Goal: Task Accomplishment & Management: Manage account settings

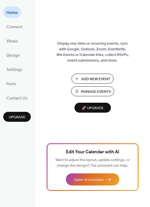
click at [95, 92] on span "Manage Events" at bounding box center [96, 92] width 30 height 6
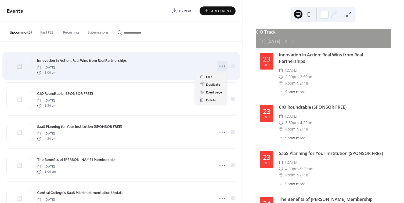
click at [221, 67] on icon at bounding box center [222, 66] width 9 height 9
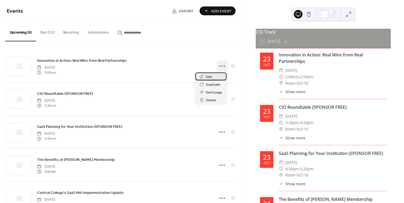
click at [219, 77] on div "Edit" at bounding box center [210, 76] width 31 height 8
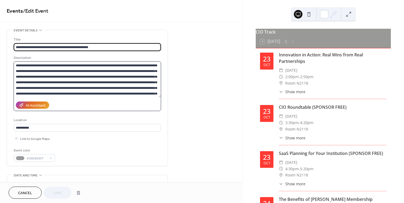
click at [138, 95] on textarea at bounding box center [87, 79] width 147 height 36
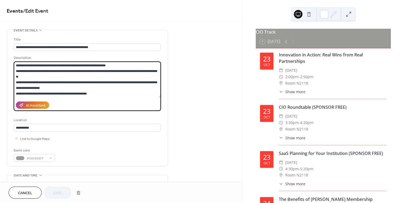
scroll to position [18, 0]
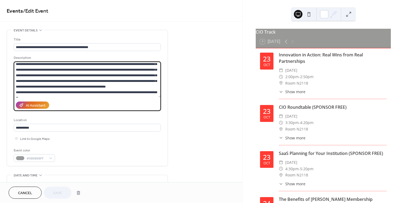
click at [79, 92] on textarea at bounding box center [87, 79] width 147 height 36
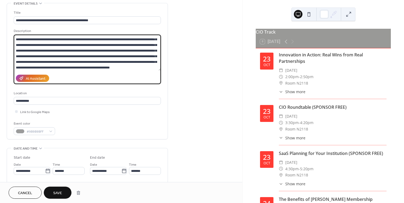
scroll to position [54, 0]
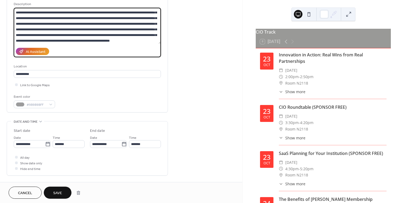
click at [122, 35] on textarea at bounding box center [87, 26] width 147 height 36
click at [147, 33] on textarea at bounding box center [87, 26] width 147 height 36
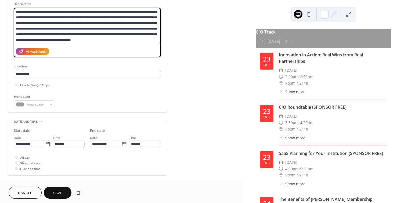
type textarea "**********"
click at [59, 192] on span "Save" at bounding box center [57, 193] width 9 height 6
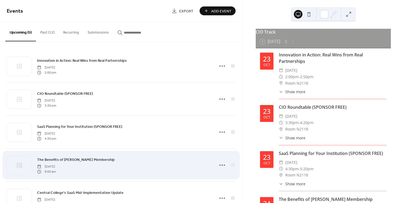
scroll to position [20, 0]
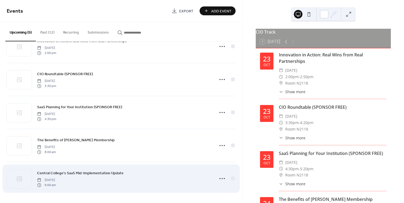
click at [106, 183] on div "Central College's SaaS Mid-Implementation Update Friday, October 24, 2025 9:00 …" at bounding box center [124, 178] width 174 height 17
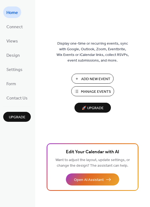
click at [92, 91] on span "Manage Events" at bounding box center [96, 92] width 30 height 6
click at [96, 91] on span "Manage Events" at bounding box center [96, 92] width 30 height 6
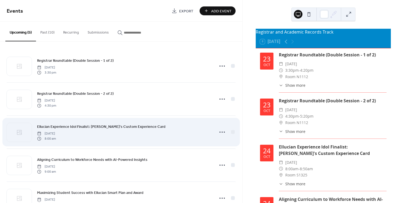
scroll to position [20, 0]
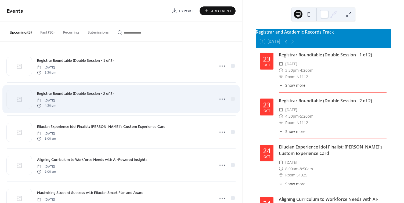
scroll to position [20, 0]
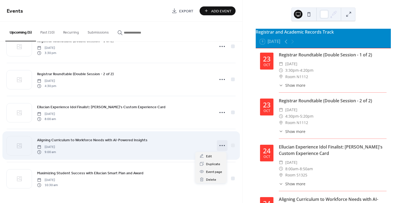
click at [219, 146] on icon at bounding box center [222, 145] width 9 height 9
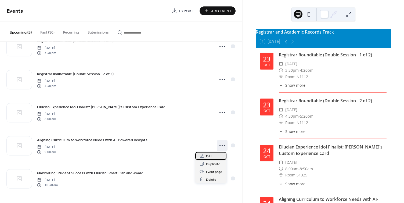
click at [213, 155] on div "Edit" at bounding box center [210, 156] width 31 height 8
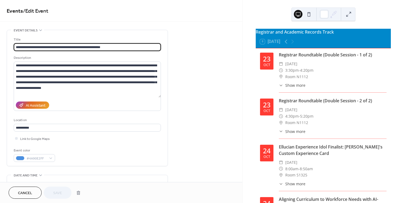
click at [27, 190] on span "Cancel" at bounding box center [25, 193] width 14 height 6
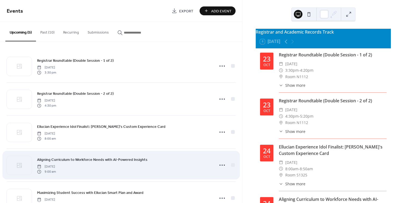
scroll to position [20, 0]
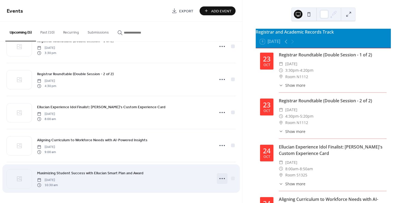
click at [224, 179] on circle at bounding box center [224, 178] width 1 height 1
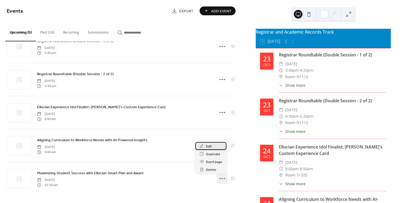
click at [211, 146] on span "Edit" at bounding box center [209, 147] width 6 height 6
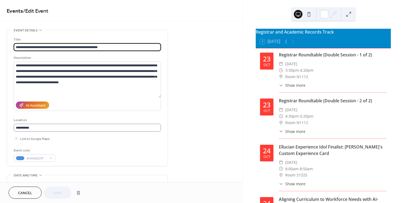
scroll to position [0, 0]
click at [27, 194] on span "Cancel" at bounding box center [25, 193] width 14 height 6
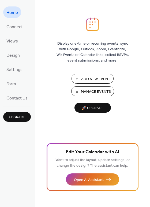
click at [96, 89] on span "Manage Events" at bounding box center [96, 92] width 30 height 6
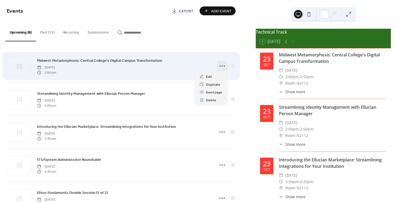
click at [221, 65] on icon at bounding box center [222, 66] width 9 height 9
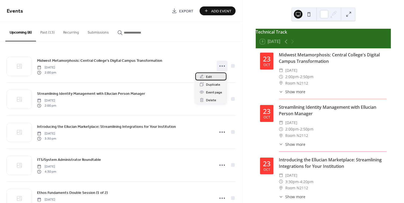
click at [214, 78] on div "Edit" at bounding box center [210, 76] width 31 height 8
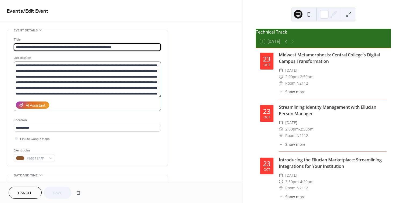
scroll to position [17, 0]
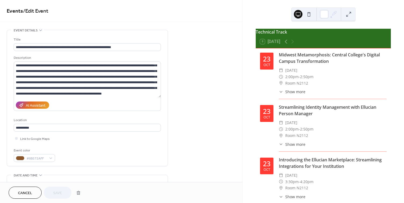
drag, startPoint x: 26, startPoint y: 193, endPoint x: 24, endPoint y: 189, distance: 4.6
click at [26, 192] on span "Cancel" at bounding box center [25, 193] width 14 height 6
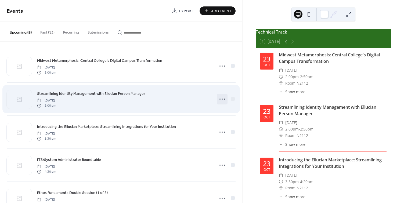
click at [220, 100] on icon at bounding box center [222, 99] width 9 height 9
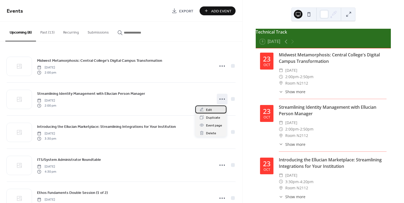
click at [209, 111] on span "Edit" at bounding box center [209, 110] width 6 height 6
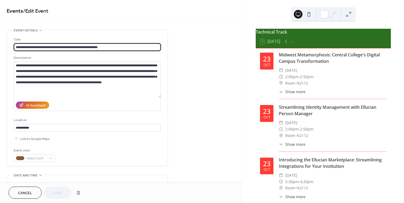
click at [21, 194] on span "Cancel" at bounding box center [25, 193] width 14 height 6
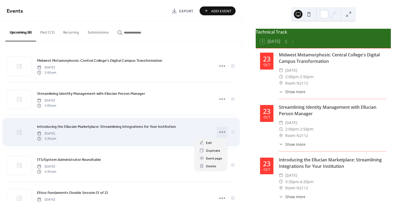
click at [218, 130] on icon at bounding box center [222, 132] width 9 height 9
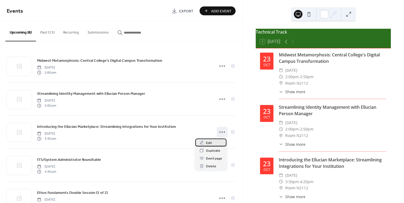
click at [207, 143] on span "Edit" at bounding box center [209, 143] width 6 height 6
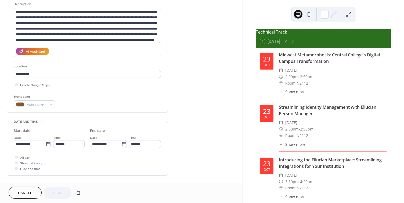
scroll to position [81, 0]
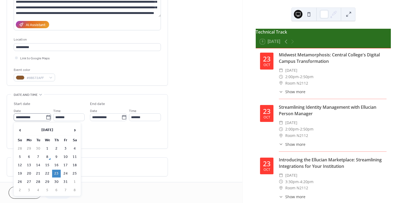
click at [48, 118] on icon at bounding box center [48, 117] width 4 height 4
click at [46, 118] on input "**********" at bounding box center [30, 117] width 32 height 8
click at [67, 172] on td "24" at bounding box center [65, 174] width 9 height 8
type input "**********"
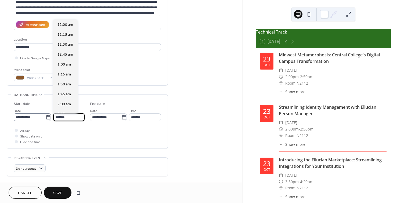
scroll to position [616, 0]
drag, startPoint x: 71, startPoint y: 117, endPoint x: 28, endPoint y: 118, distance: 43.5
click at [28, 118] on div "**********" at bounding box center [49, 114] width 71 height 13
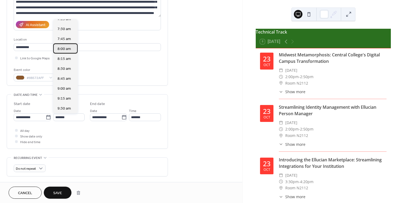
click at [67, 50] on span "8:00 am" at bounding box center [63, 49] width 13 height 6
type input "*******"
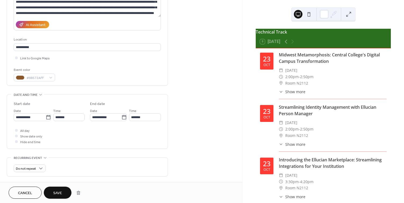
click at [60, 194] on span "Save" at bounding box center [57, 193] width 9 height 6
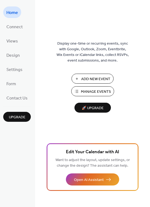
click at [106, 92] on span "Manage Events" at bounding box center [96, 92] width 30 height 6
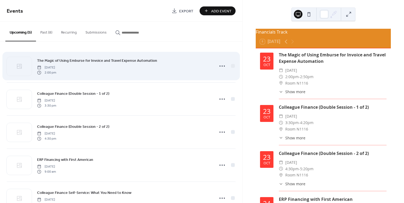
click at [184, 68] on div "The Magic of Using Emburse for Invoice and Travel Expense Automation [DATE] 2:0…" at bounding box center [124, 65] width 174 height 17
click at [221, 67] on icon at bounding box center [222, 66] width 9 height 9
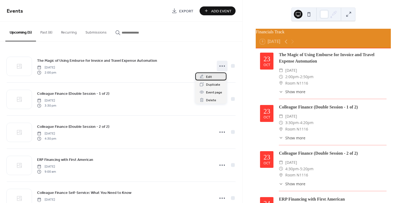
click at [208, 77] on span "Edit" at bounding box center [209, 77] width 6 height 6
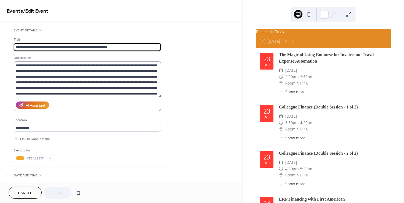
scroll to position [11, 0]
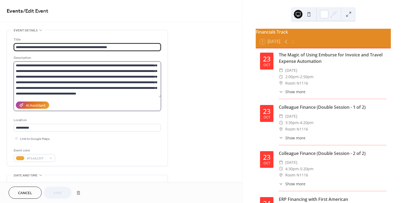
click at [94, 84] on textarea "**********" at bounding box center [87, 79] width 147 height 36
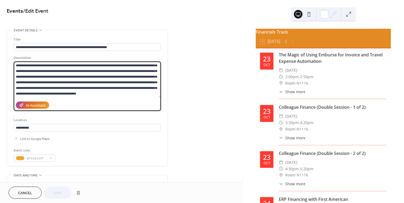
click at [28, 193] on span "Cancel" at bounding box center [25, 193] width 14 height 6
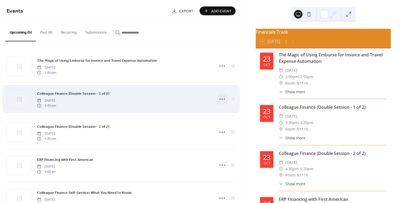
click at [220, 98] on icon at bounding box center [222, 99] width 9 height 9
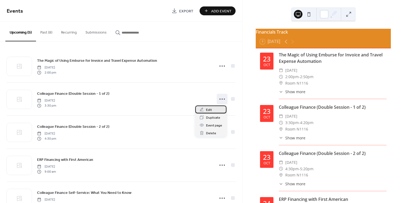
click at [209, 108] on span "Edit" at bounding box center [209, 110] width 6 height 6
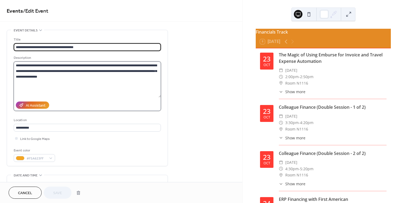
click at [124, 94] on textarea "**********" at bounding box center [87, 79] width 147 height 36
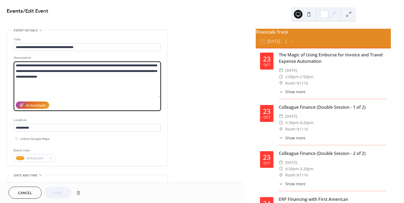
click at [27, 192] on span "Cancel" at bounding box center [25, 193] width 14 height 6
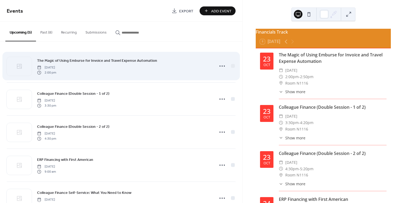
scroll to position [20, 0]
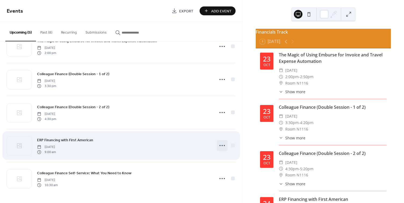
drag, startPoint x: 221, startPoint y: 144, endPoint x: 213, endPoint y: 136, distance: 11.8
click at [220, 144] on icon at bounding box center [222, 145] width 9 height 9
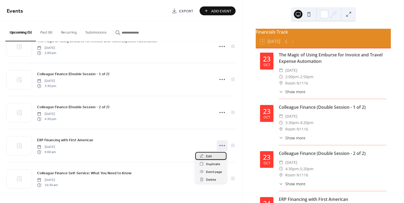
click at [209, 157] on span "Edit" at bounding box center [209, 157] width 6 height 6
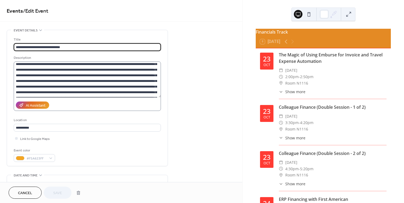
scroll to position [34, 0]
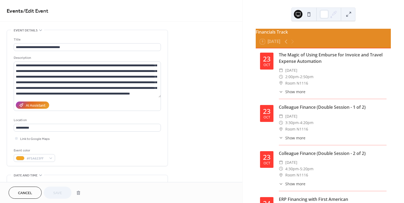
click at [30, 192] on span "Cancel" at bounding box center [25, 193] width 14 height 6
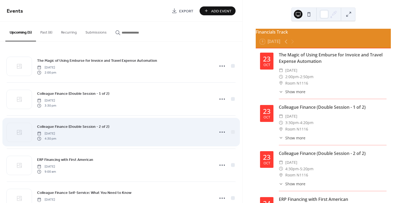
scroll to position [20, 0]
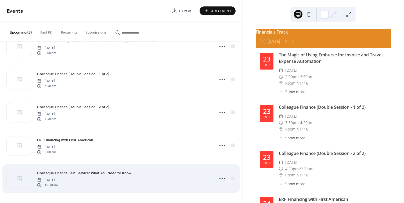
click at [126, 180] on div "Colleague Finance Self-Service: What You Need to Know Friday, October 24, 2025 …" at bounding box center [124, 178] width 174 height 17
click at [219, 179] on icon at bounding box center [222, 178] width 9 height 9
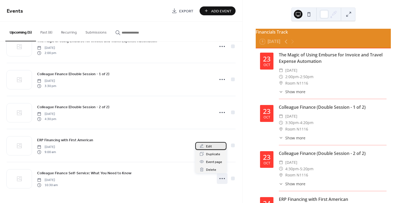
click at [210, 146] on span "Edit" at bounding box center [209, 147] width 6 height 6
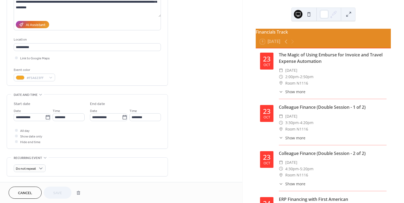
scroll to position [161, 0]
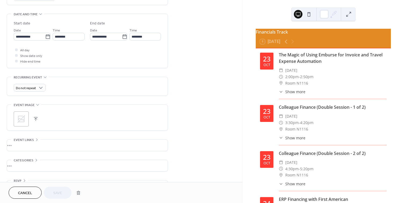
click at [33, 195] on button "Cancel" at bounding box center [25, 193] width 33 height 12
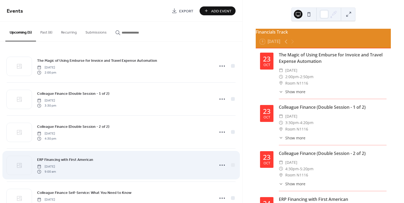
scroll to position [20, 0]
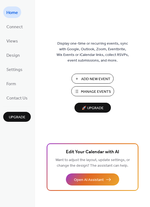
click at [96, 90] on span "Manage Events" at bounding box center [96, 92] width 30 height 6
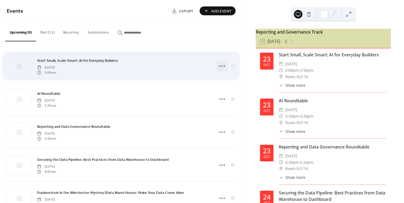
click at [221, 66] on icon at bounding box center [222, 66] width 9 height 9
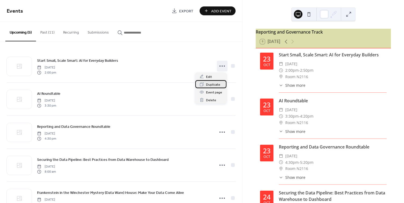
click at [216, 80] on div "Duplicate" at bounding box center [210, 84] width 31 height 8
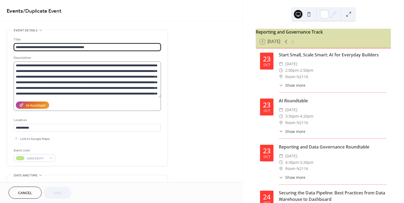
scroll to position [17, 0]
click at [29, 192] on span "Cancel" at bounding box center [25, 193] width 14 height 6
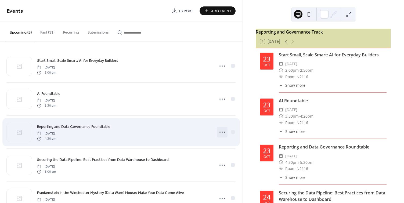
click at [224, 132] on circle at bounding box center [224, 132] width 1 height 1
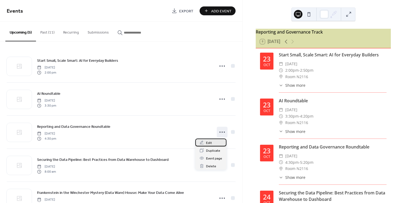
click at [211, 146] on div "Edit" at bounding box center [210, 143] width 31 height 8
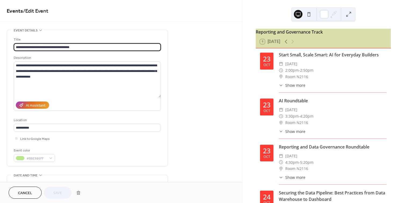
click at [28, 191] on span "Cancel" at bounding box center [25, 193] width 14 height 6
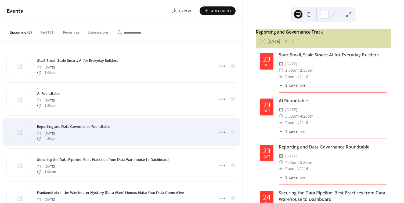
scroll to position [20, 0]
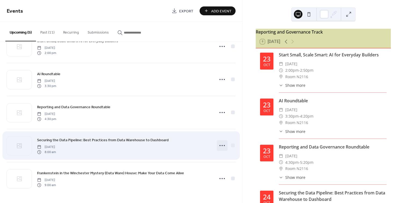
click at [220, 144] on icon at bounding box center [222, 145] width 9 height 9
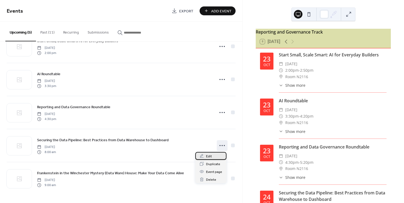
click at [211, 155] on span "Edit" at bounding box center [209, 157] width 6 height 6
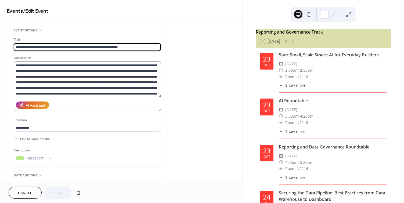
scroll to position [28, 0]
click at [26, 194] on span "Cancel" at bounding box center [25, 193] width 14 height 6
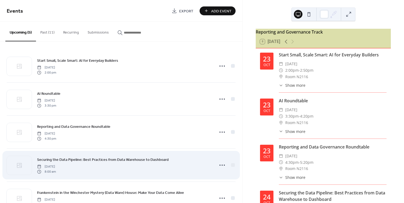
scroll to position [20, 0]
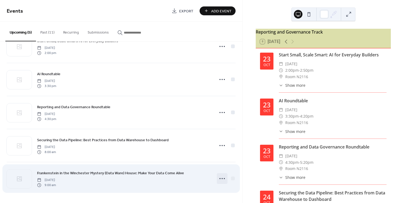
click at [219, 179] on circle at bounding box center [219, 178] width 1 height 1
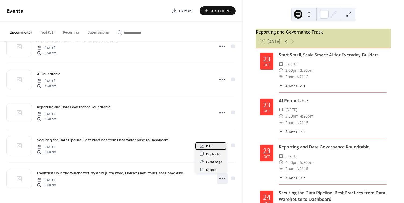
click at [212, 144] on div "Edit" at bounding box center [210, 146] width 31 height 8
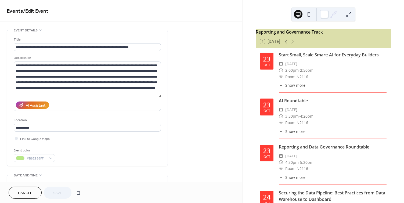
click at [28, 191] on span "Cancel" at bounding box center [25, 193] width 14 height 6
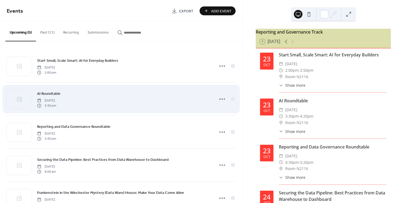
scroll to position [20, 0]
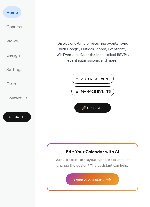
click at [95, 93] on span "Manage Events" at bounding box center [96, 92] width 30 height 6
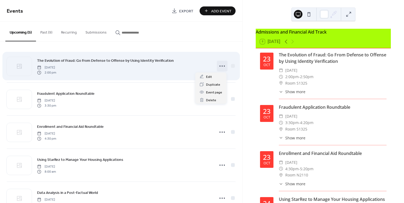
click at [221, 67] on icon at bounding box center [222, 66] width 9 height 9
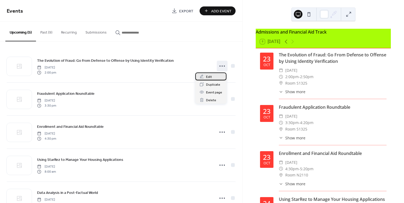
click at [216, 76] on div "Edit" at bounding box center [210, 76] width 31 height 8
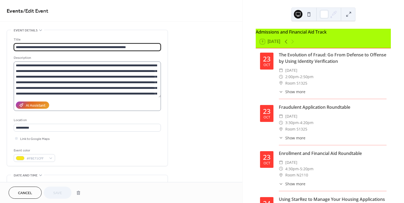
scroll to position [17, 0]
click at [122, 94] on textarea "**********" at bounding box center [87, 79] width 147 height 36
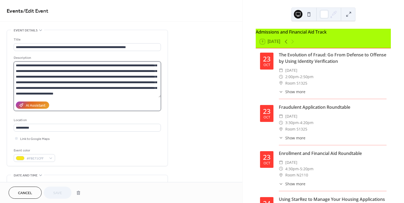
click at [121, 94] on textarea "**********" at bounding box center [87, 79] width 147 height 36
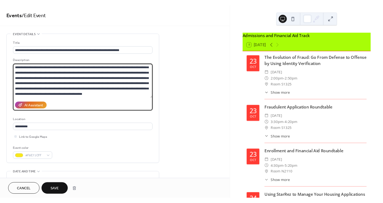
scroll to position [22, 0]
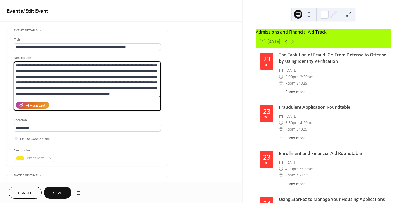
type textarea "**********"
click at [57, 192] on span "Save" at bounding box center [57, 193] width 9 height 6
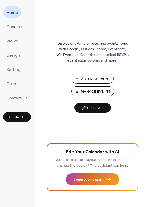
click at [96, 90] on span "Manage Events" at bounding box center [96, 92] width 30 height 6
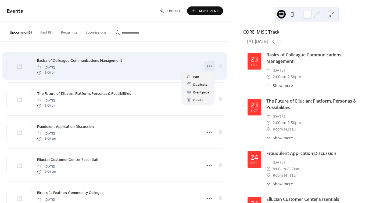
click at [206, 66] on icon at bounding box center [209, 66] width 9 height 9
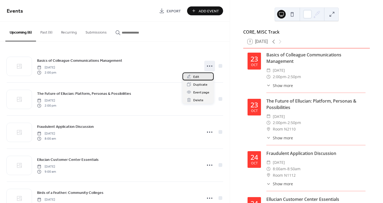
click at [200, 78] on div "Edit" at bounding box center [197, 76] width 31 height 8
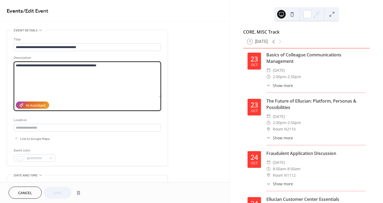
click at [16, 64] on textarea "**********" at bounding box center [87, 79] width 147 height 36
paste textarea "**********"
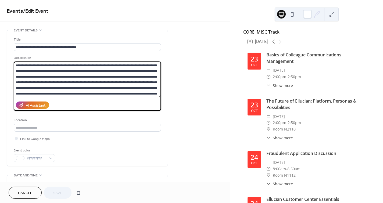
scroll to position [5, 0]
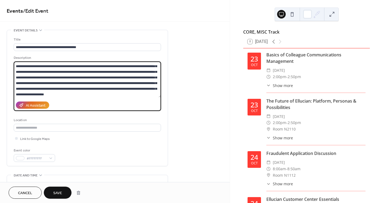
click at [138, 95] on textarea "**********" at bounding box center [87, 79] width 147 height 36
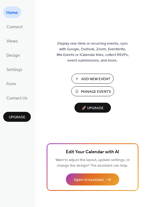
click at [95, 92] on span "Manage Events" at bounding box center [96, 92] width 30 height 6
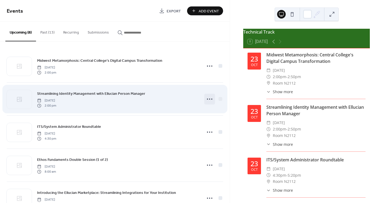
click at [207, 98] on icon at bounding box center [209, 99] width 9 height 9
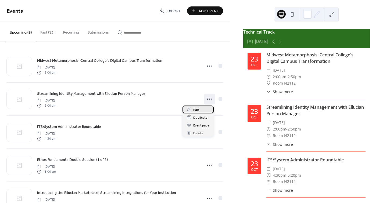
click at [201, 108] on div "Edit" at bounding box center [197, 110] width 31 height 8
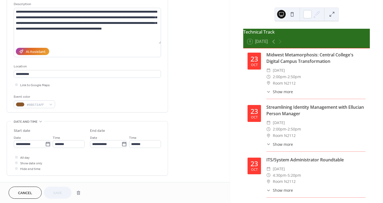
scroll to position [81, 0]
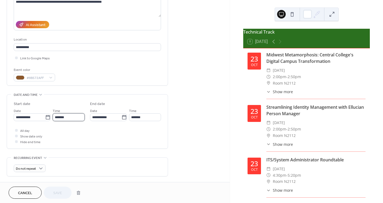
click at [74, 115] on input "*******" at bounding box center [69, 117] width 32 height 8
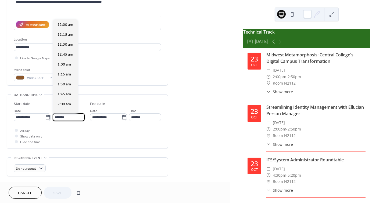
scroll to position [556, 0]
drag, startPoint x: 71, startPoint y: 83, endPoint x: 67, endPoint y: 83, distance: 3.8
click at [71, 84] on div "3:30 pm" at bounding box center [65, 84] width 24 height 10
type input "*******"
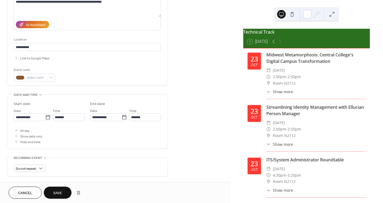
click at [57, 194] on span "Save" at bounding box center [57, 193] width 9 height 6
